Goal: Information Seeking & Learning: Learn about a topic

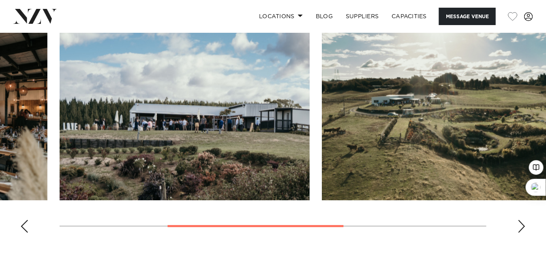
click at [525, 225] on div "Next slide" at bounding box center [522, 226] width 8 height 13
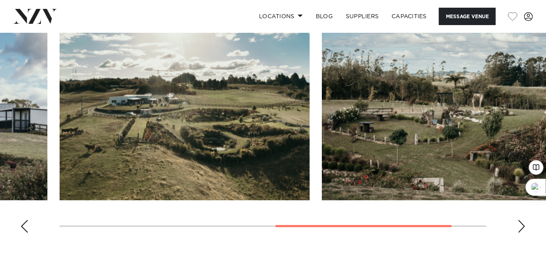
click at [525, 226] on div "Next slide" at bounding box center [522, 226] width 8 height 13
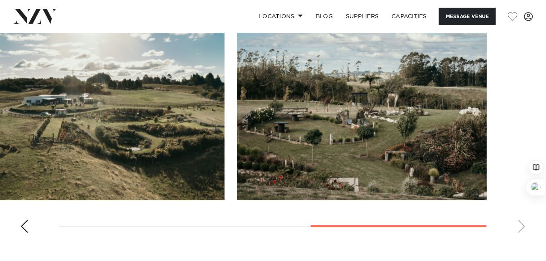
click at [26, 227] on div "Previous slide" at bounding box center [24, 226] width 8 height 13
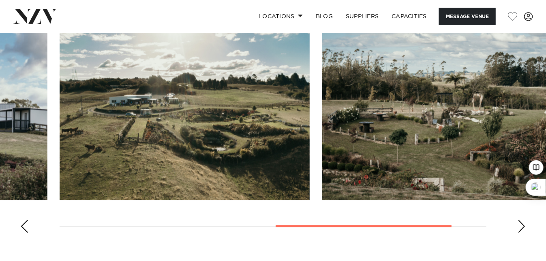
click at [26, 227] on div "Previous slide" at bounding box center [24, 226] width 8 height 13
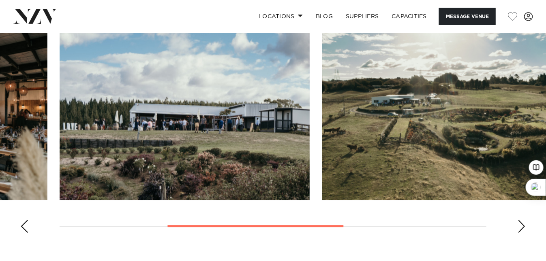
click at [26, 227] on div "Previous slide" at bounding box center [24, 226] width 8 height 13
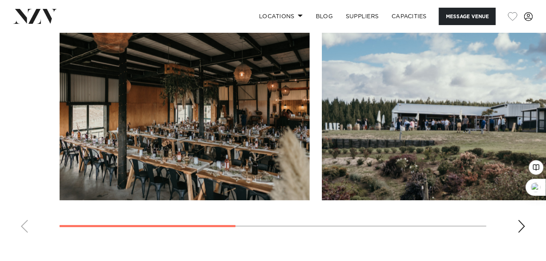
click at [26, 227] on swiper-container at bounding box center [273, 128] width 546 height 223
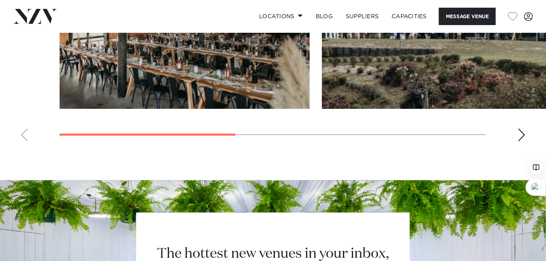
scroll to position [594, 0]
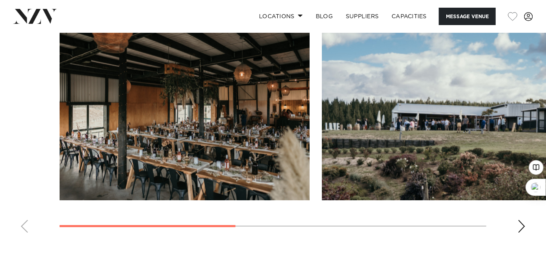
click at [524, 225] on div "Next slide" at bounding box center [522, 226] width 8 height 13
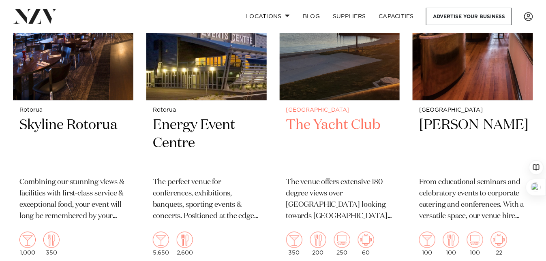
scroll to position [1457, 0]
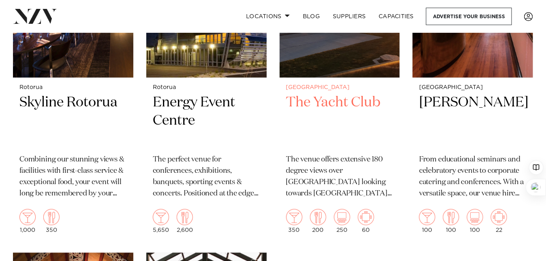
click at [339, 94] on h2 "The Yacht Club" at bounding box center [339, 121] width 107 height 55
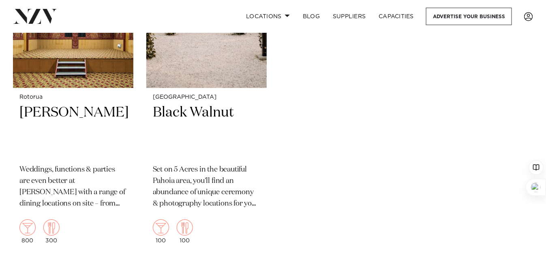
scroll to position [1782, 0]
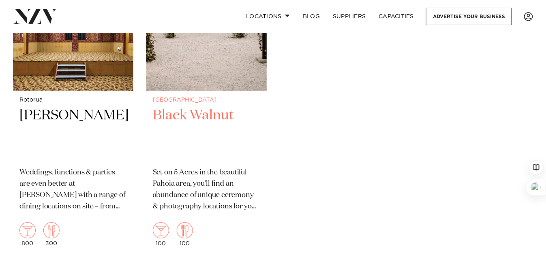
click at [190, 107] on h2 "Black Walnut" at bounding box center [206, 134] width 107 height 55
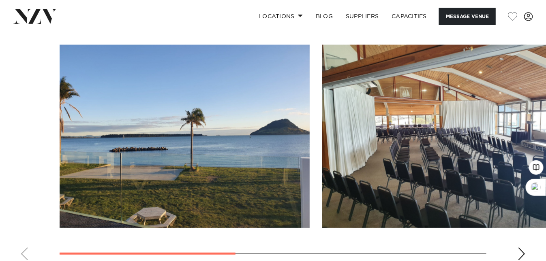
scroll to position [594, 0]
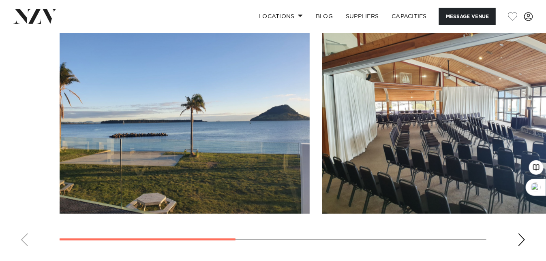
click at [518, 238] on div "Next slide" at bounding box center [522, 240] width 8 height 13
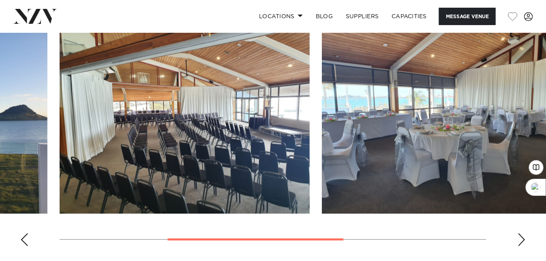
click at [522, 238] on div "Next slide" at bounding box center [522, 240] width 8 height 13
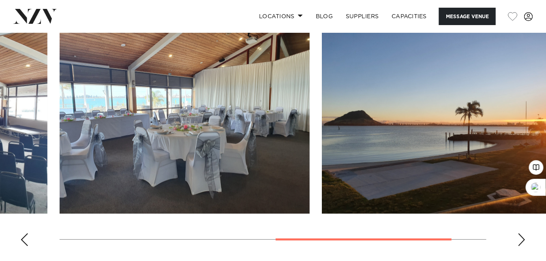
click at [522, 239] on div "Next slide" at bounding box center [522, 240] width 8 height 13
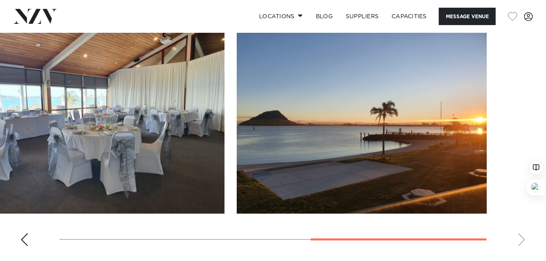
click at [520, 240] on swiper-container at bounding box center [273, 141] width 546 height 223
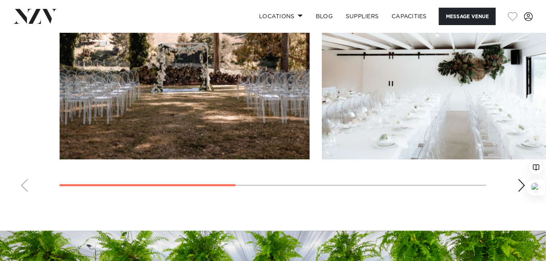
scroll to position [594, 0]
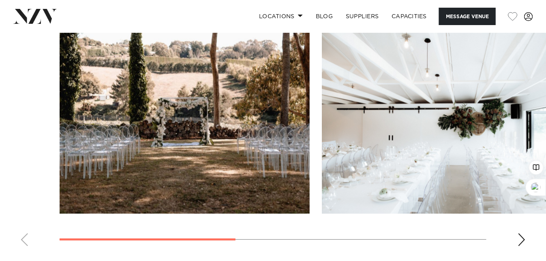
click at [521, 244] on div "Next slide" at bounding box center [522, 240] width 8 height 13
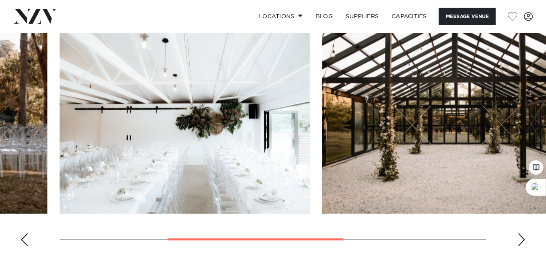
click at [521, 244] on div "Next slide" at bounding box center [522, 240] width 8 height 13
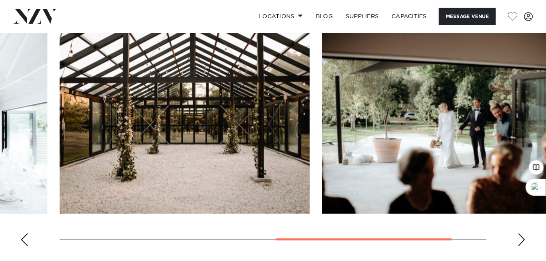
click at [521, 243] on div "Next slide" at bounding box center [522, 240] width 8 height 13
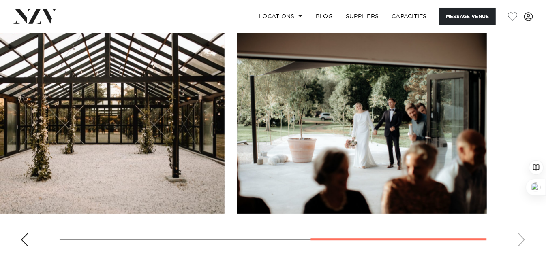
click at [521, 243] on swiper-container at bounding box center [273, 141] width 546 height 223
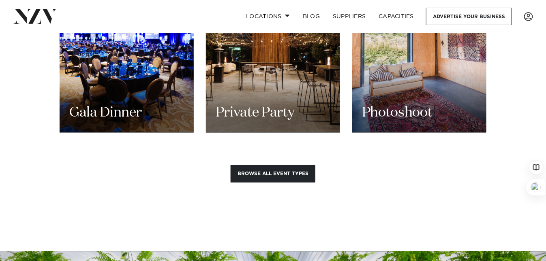
scroll to position [1135, 0]
